Goal: Information Seeking & Learning: Check status

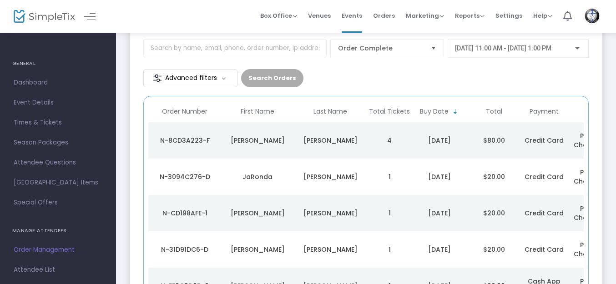
scroll to position [55, 0]
click at [368, 212] on td "1" at bounding box center [389, 213] width 45 height 36
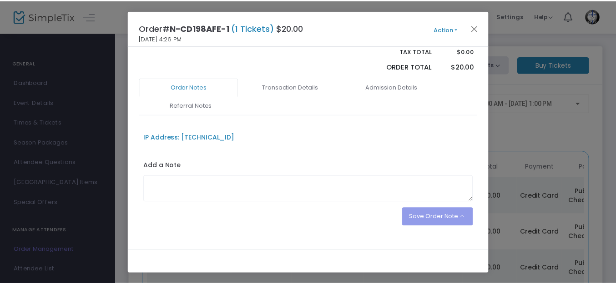
scroll to position [161, 0]
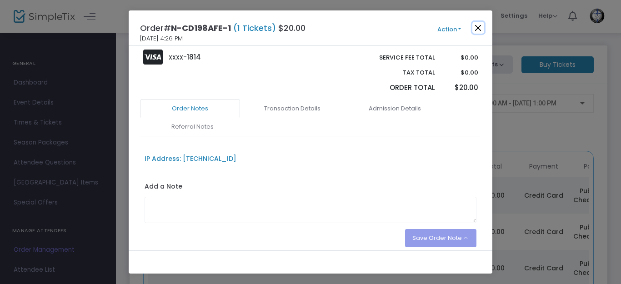
click at [479, 25] on button "Close" at bounding box center [479, 28] width 12 height 12
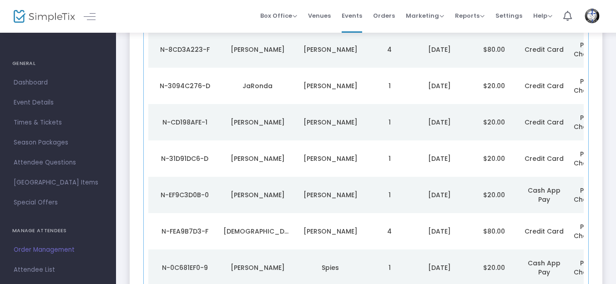
scroll to position [177, 0]
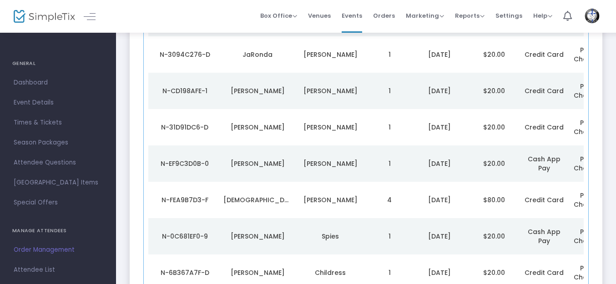
click at [356, 134] on td "[PERSON_NAME]" at bounding box center [330, 127] width 73 height 36
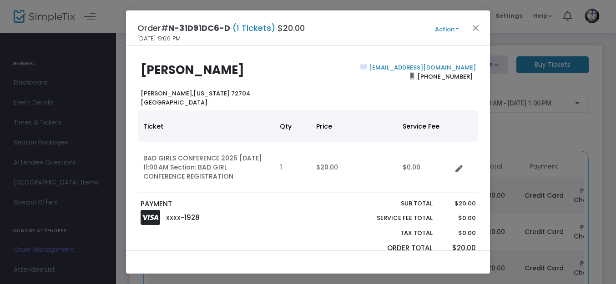
scroll to position [0, 0]
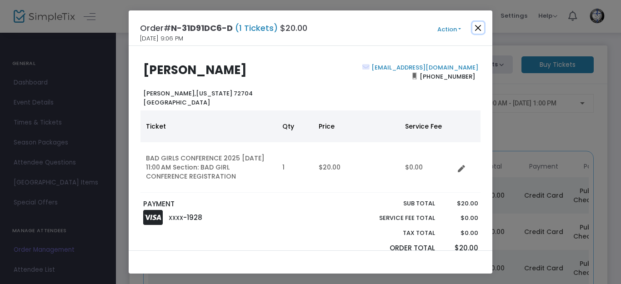
click at [479, 25] on button "Close" at bounding box center [479, 28] width 12 height 12
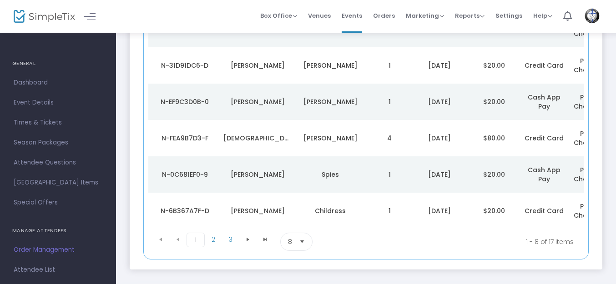
scroll to position [247, 0]
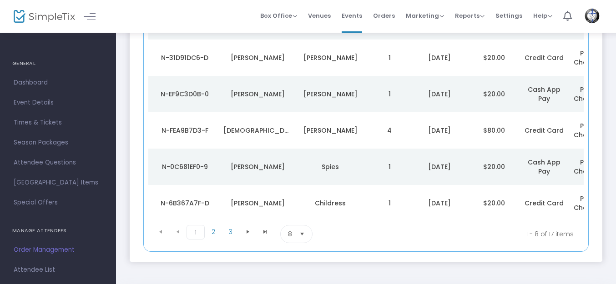
click at [364, 199] on div "Childress" at bounding box center [330, 203] width 68 height 9
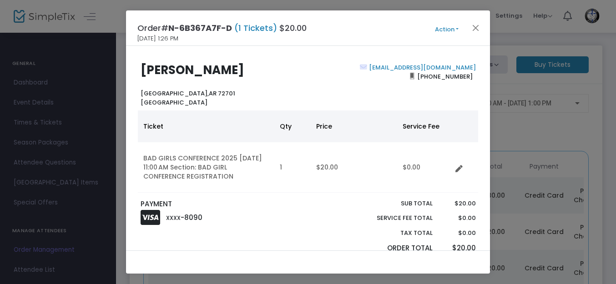
scroll to position [0, 0]
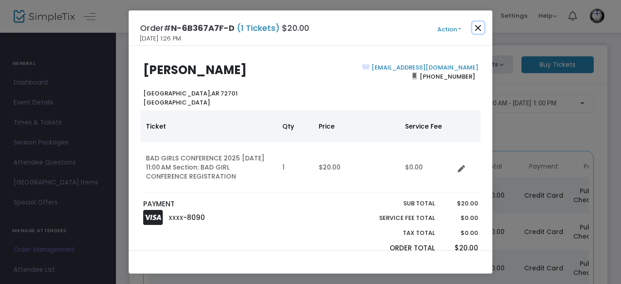
click at [479, 28] on button "Close" at bounding box center [479, 28] width 12 height 12
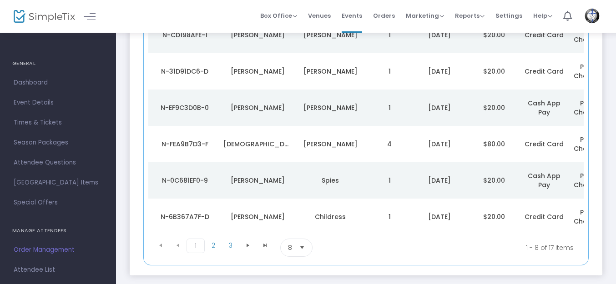
scroll to position [252, 0]
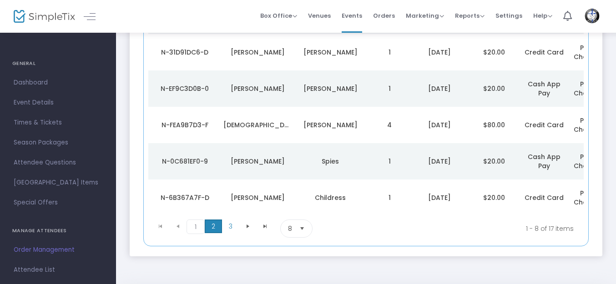
click at [214, 232] on span "2" at bounding box center [213, 227] width 17 height 14
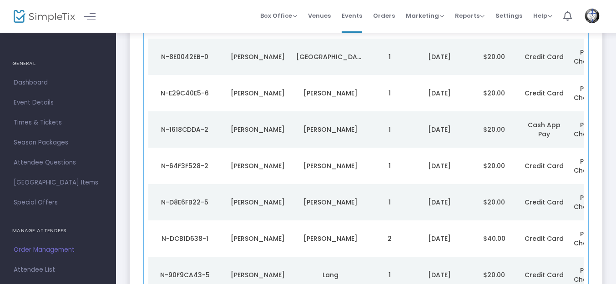
scroll to position [120, 0]
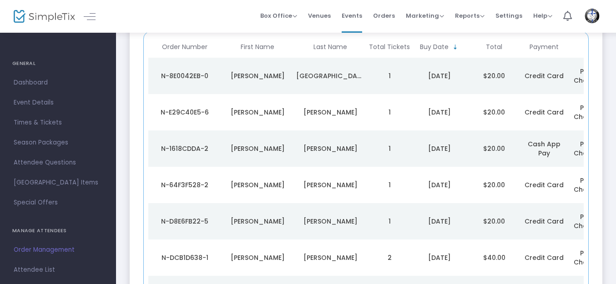
click at [355, 77] on div "[GEOGRAPHIC_DATA]" at bounding box center [330, 75] width 68 height 9
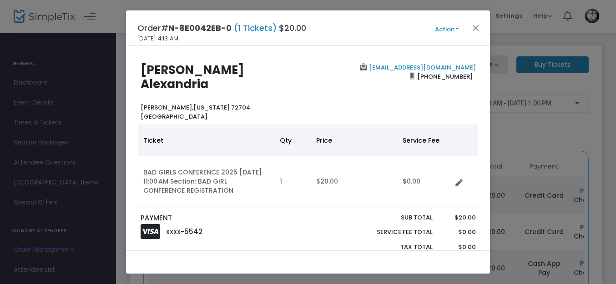
scroll to position [0, 0]
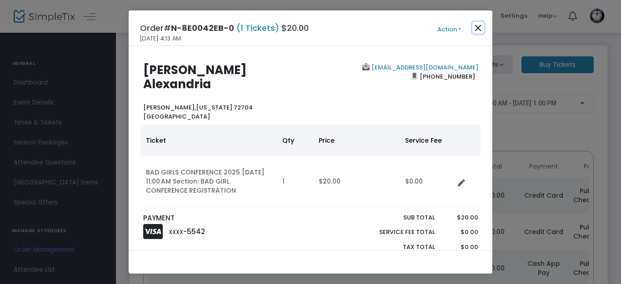
click at [478, 26] on button "Close" at bounding box center [479, 28] width 12 height 12
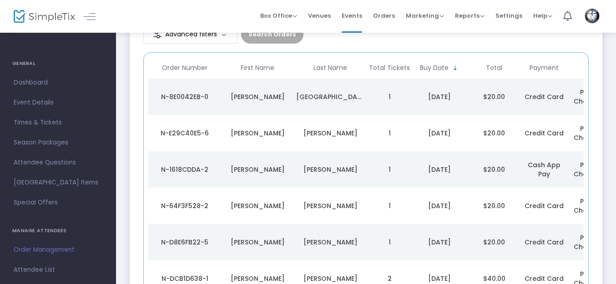
scroll to position [97, 0]
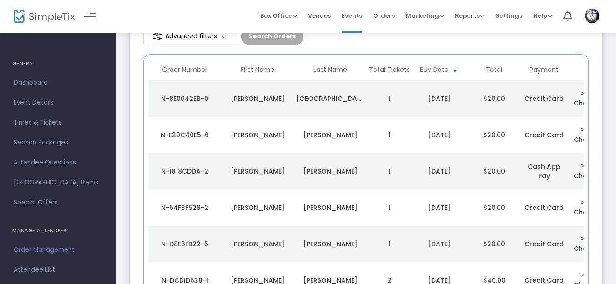
click at [355, 177] on td "[PERSON_NAME]" at bounding box center [330, 171] width 73 height 36
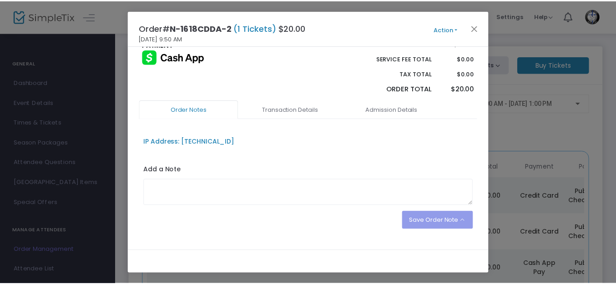
scroll to position [179, 0]
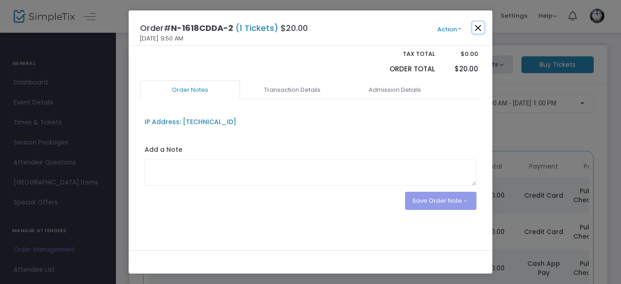
click at [479, 26] on button "Close" at bounding box center [479, 28] width 12 height 12
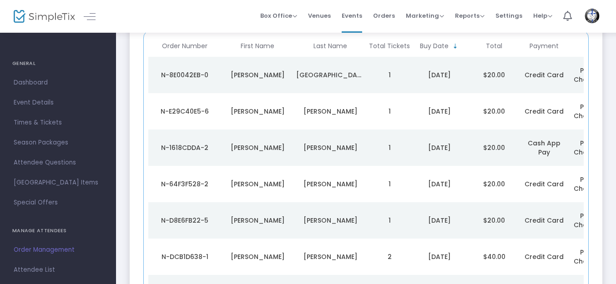
scroll to position [177, 0]
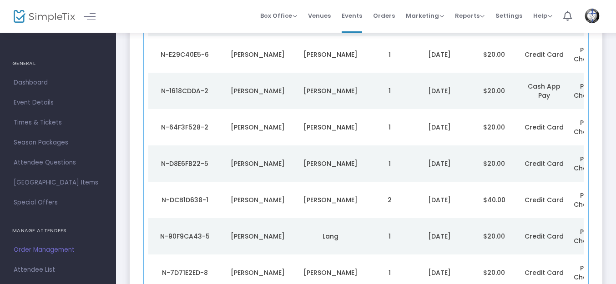
click at [373, 132] on td "1" at bounding box center [389, 127] width 45 height 36
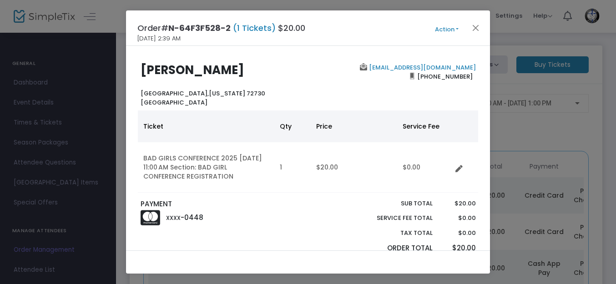
scroll to position [0, 0]
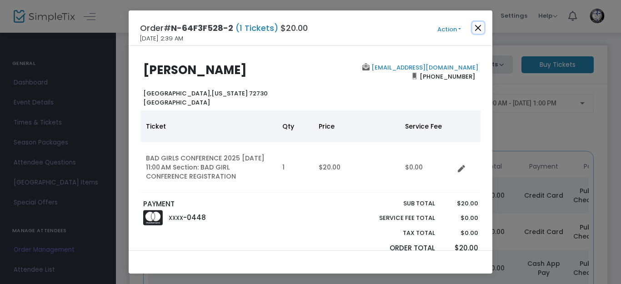
click at [478, 25] on button "Close" at bounding box center [479, 28] width 12 height 12
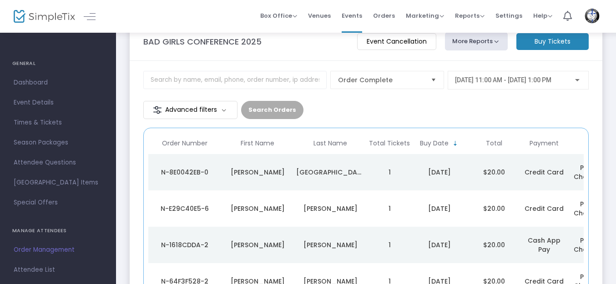
scroll to position [177, 0]
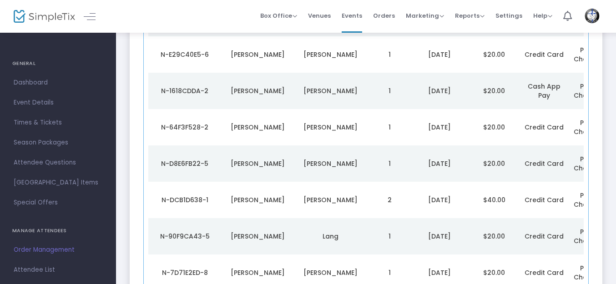
click at [354, 167] on div "[PERSON_NAME]" at bounding box center [330, 163] width 68 height 9
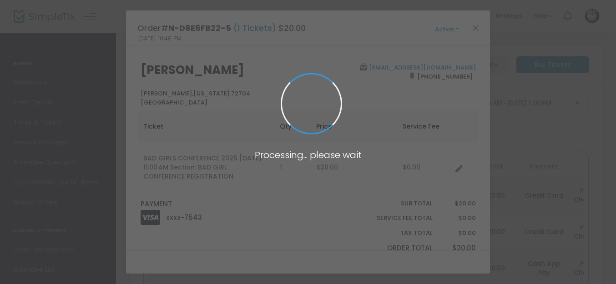
scroll to position [0, 0]
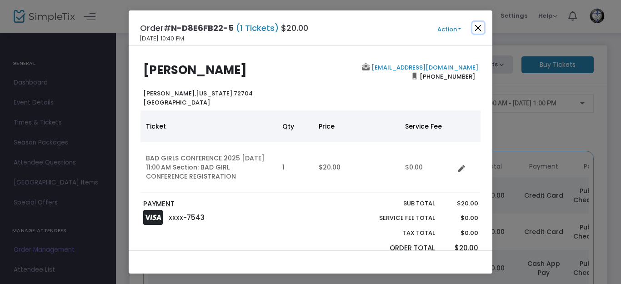
click at [479, 26] on button "Close" at bounding box center [479, 28] width 12 height 12
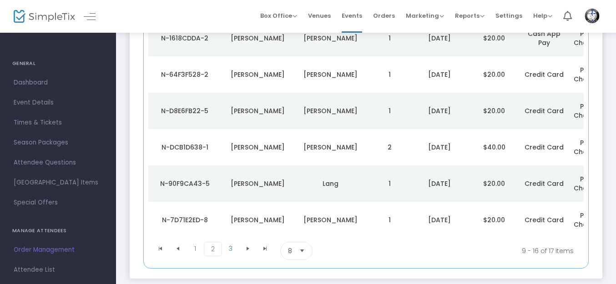
scroll to position [236, 0]
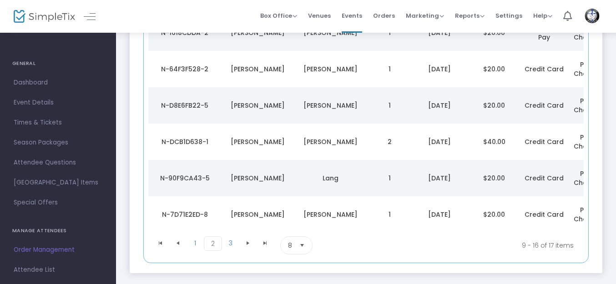
click at [356, 182] on div "Lang" at bounding box center [330, 178] width 68 height 9
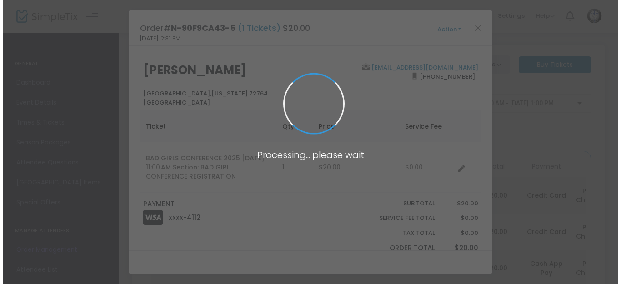
scroll to position [0, 0]
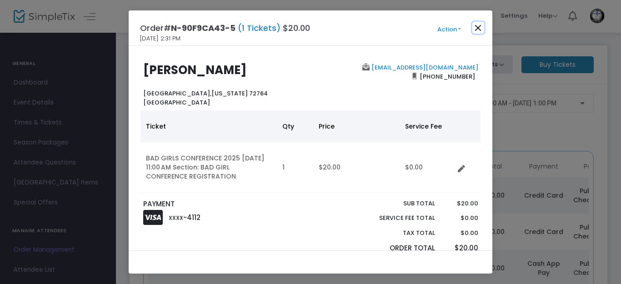
click at [477, 25] on button "Close" at bounding box center [479, 28] width 12 height 12
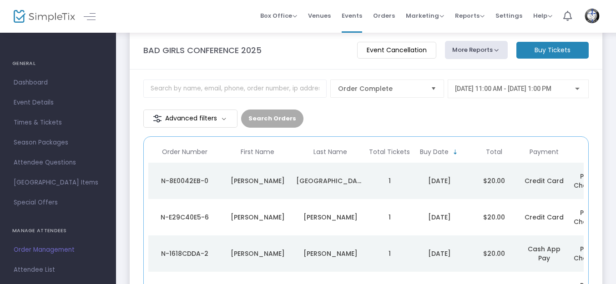
scroll to position [177, 0]
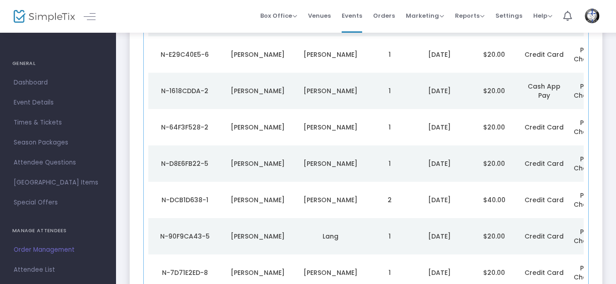
click at [365, 95] on td "[PERSON_NAME]" at bounding box center [330, 91] width 73 height 36
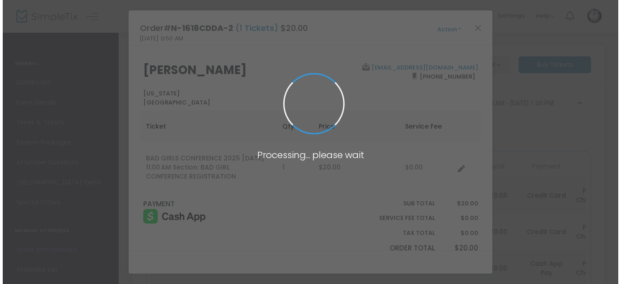
scroll to position [0, 0]
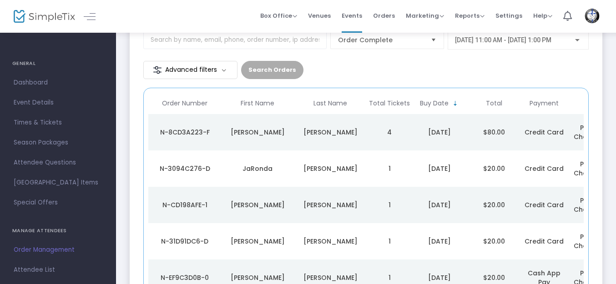
scroll to position [66, 0]
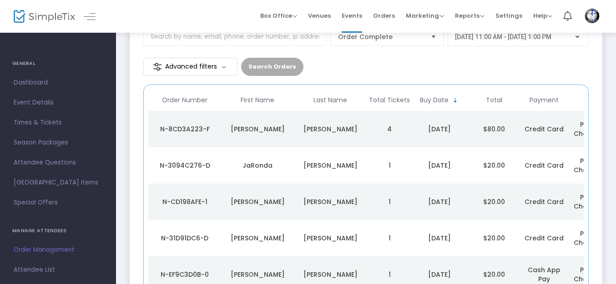
click at [359, 203] on div "[PERSON_NAME]" at bounding box center [330, 201] width 68 height 9
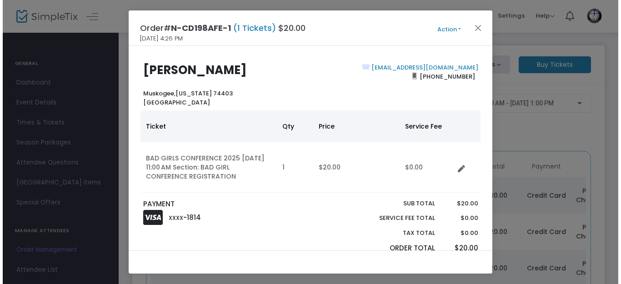
scroll to position [0, 0]
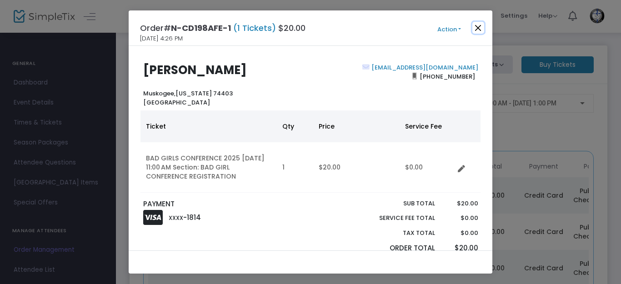
click at [479, 26] on button "Close" at bounding box center [479, 28] width 12 height 12
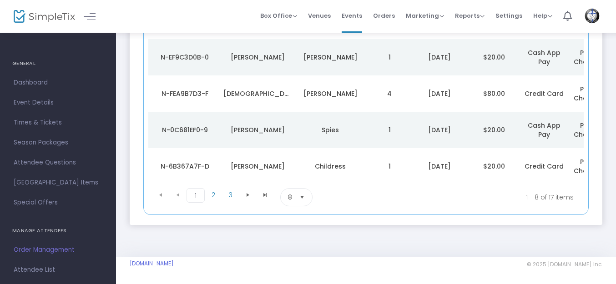
scroll to position [287, 0]
click at [215, 195] on span "2" at bounding box center [213, 195] width 17 height 14
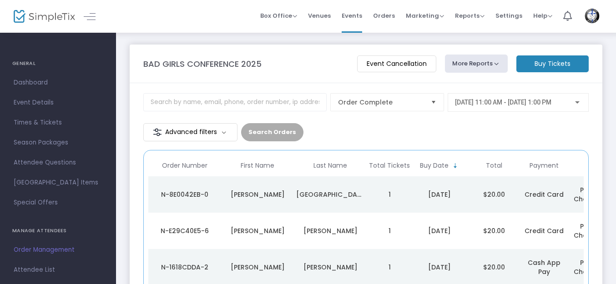
scroll to position [0, 0]
